Goal: Transaction & Acquisition: Purchase product/service

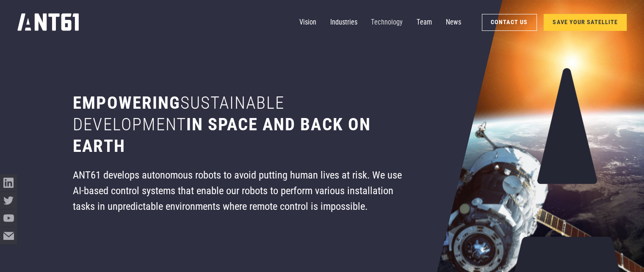
click at [384, 19] on link "Technology" at bounding box center [387, 22] width 32 height 17
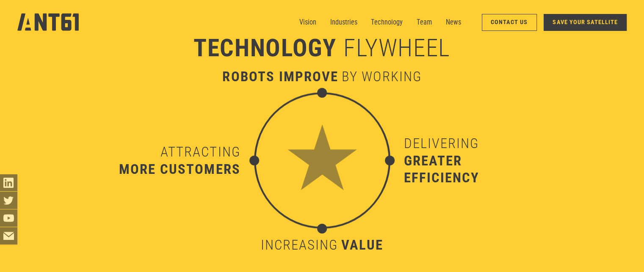
scroll to position [2678, 0]
click at [307, 19] on link "Vision" at bounding box center [307, 22] width 17 height 17
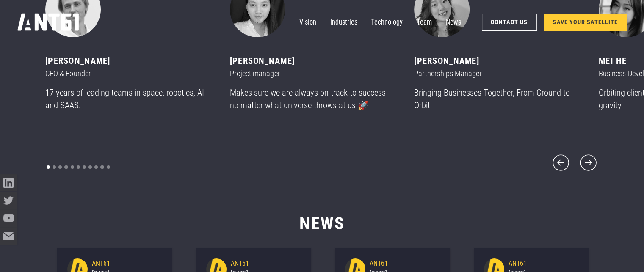
scroll to position [18, 0]
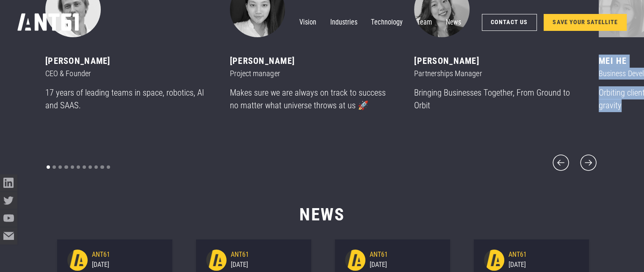
drag, startPoint x: 630, startPoint y: 113, endPoint x: 572, endPoint y: 122, distance: 59.6
click at [230, 122] on div "Mikhail asavkin CEO & Founder 17 years of leading teams in space, robotics, AI …" at bounding box center [137, 57] width 185 height 150
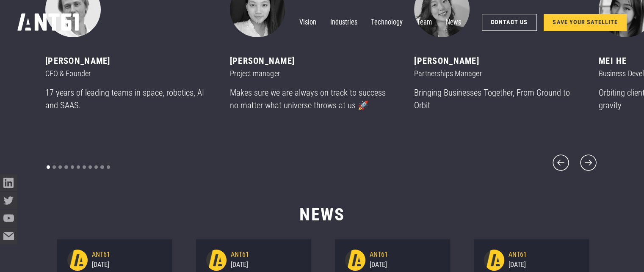
click at [619, 135] on div "CORE team ‍ Mikhail asavkin CEO & Founder 17 years of leading teams in space, r…" at bounding box center [322, 58] width 644 height 299
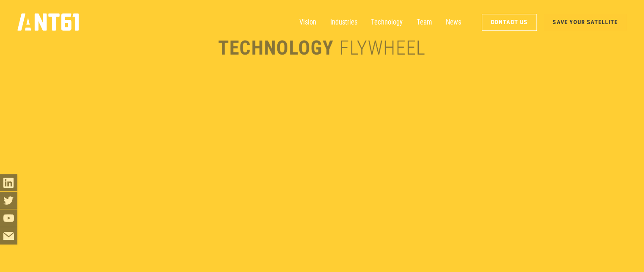
scroll to position [1388, 0]
click at [585, 19] on link "SAVE YOUR SATELLITE" at bounding box center [585, 22] width 83 height 17
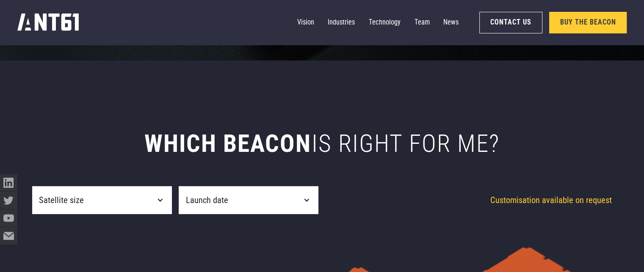
scroll to position [254, 0]
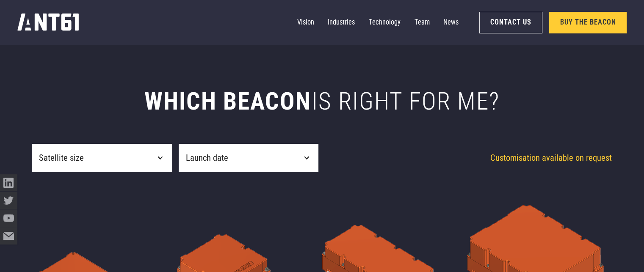
click at [160, 157] on div "Satellite size filter" at bounding box center [160, 158] width 7 height 7
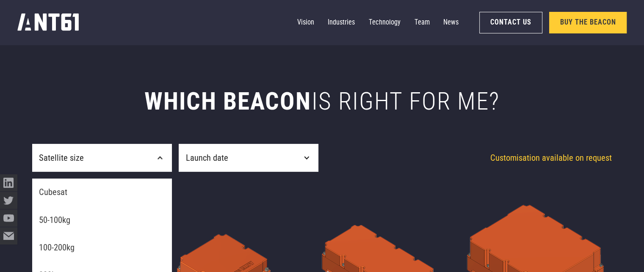
scroll to position [296, 0]
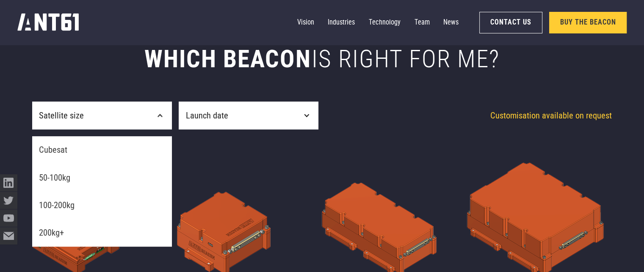
click at [304, 113] on div "Satellite size filter" at bounding box center [306, 115] width 7 height 7
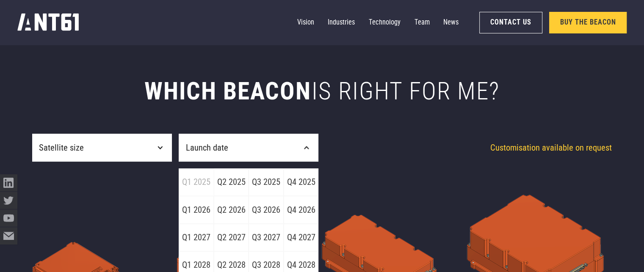
scroll to position [254, 0]
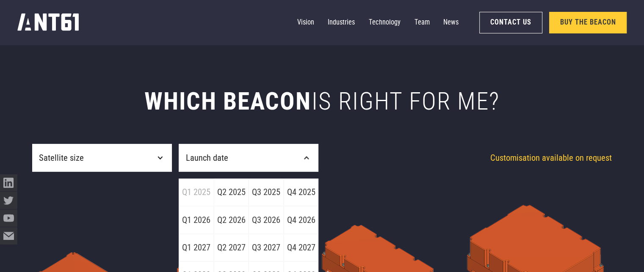
click at [161, 157] on div "Satellite size filter" at bounding box center [160, 158] width 7 height 7
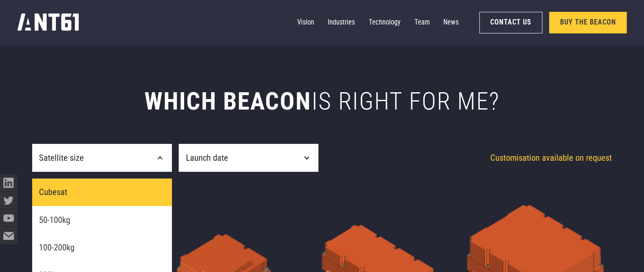
click at [98, 190] on link "Cubesat" at bounding box center [102, 193] width 140 height 28
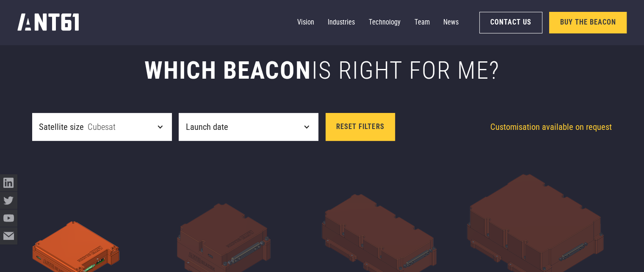
scroll to position [339, 0]
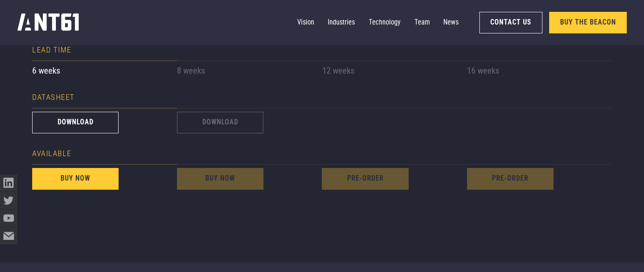
scroll to position [720, 0]
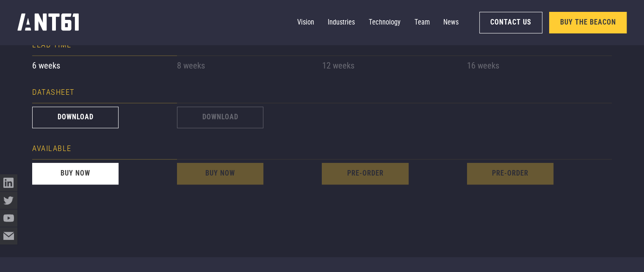
click at [69, 174] on link "buy now" at bounding box center [75, 174] width 86 height 22
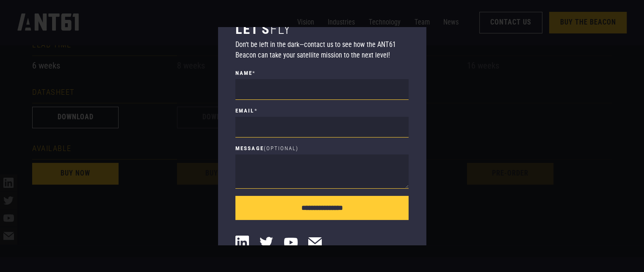
scroll to position [0, 0]
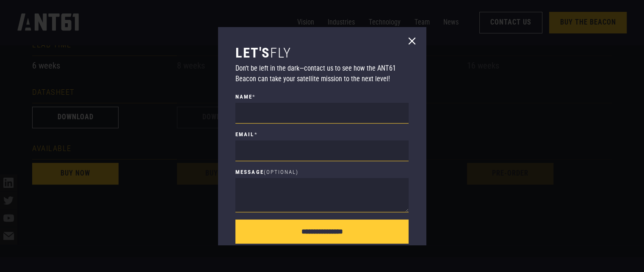
click at [408, 36] on icon at bounding box center [412, 41] width 14 height 14
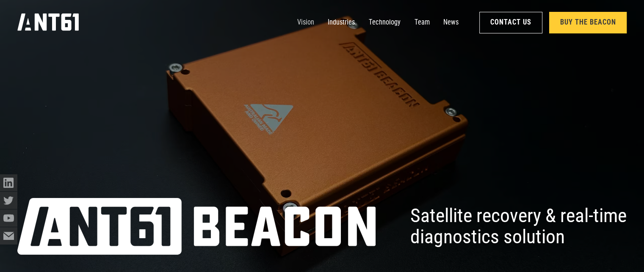
click at [308, 19] on link "Vision" at bounding box center [305, 22] width 17 height 17
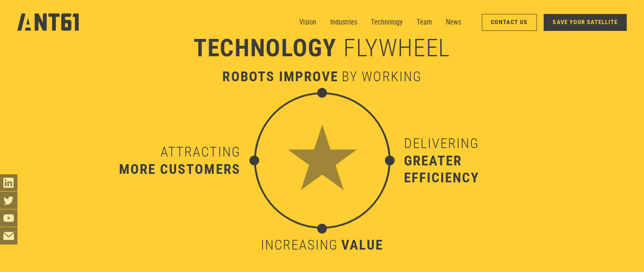
scroll to position [2710, 0]
click at [389, 20] on link "Technology" at bounding box center [387, 22] width 32 height 17
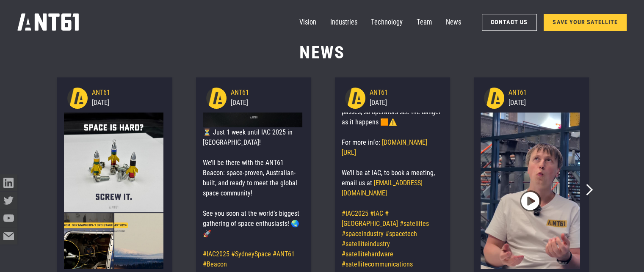
scroll to position [18, 0]
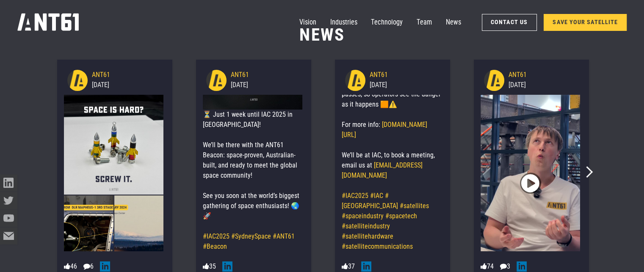
click at [525, 185] on span "" at bounding box center [530, 184] width 18 height 32
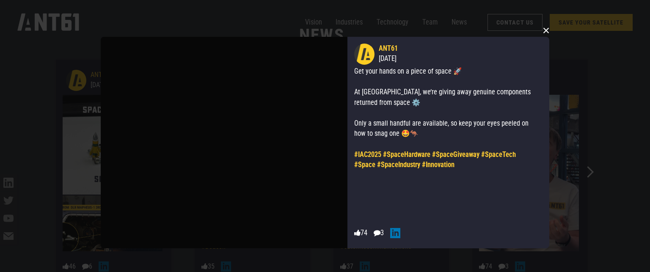
click at [547, 28] on button "×" at bounding box center [546, 30] width 13 height 13
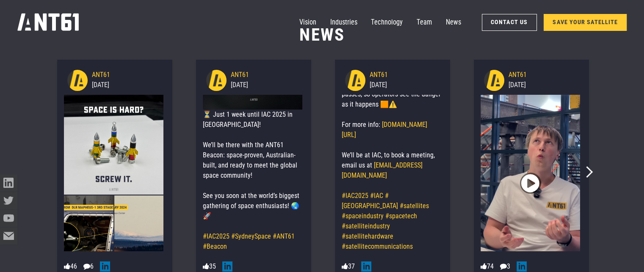
click at [526, 181] on span "" at bounding box center [530, 184] width 18 height 32
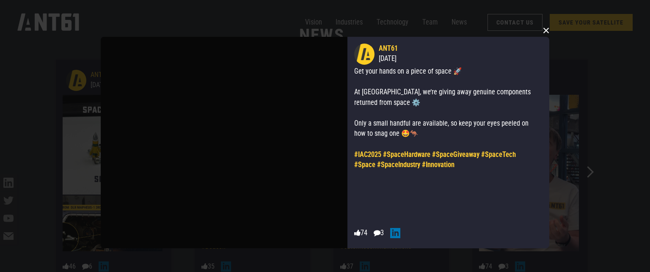
click at [545, 28] on button "×" at bounding box center [546, 30] width 13 height 13
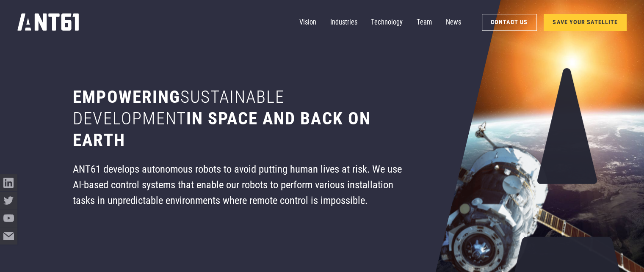
scroll to position [0, 0]
